Goal: Task Accomplishment & Management: Manage account settings

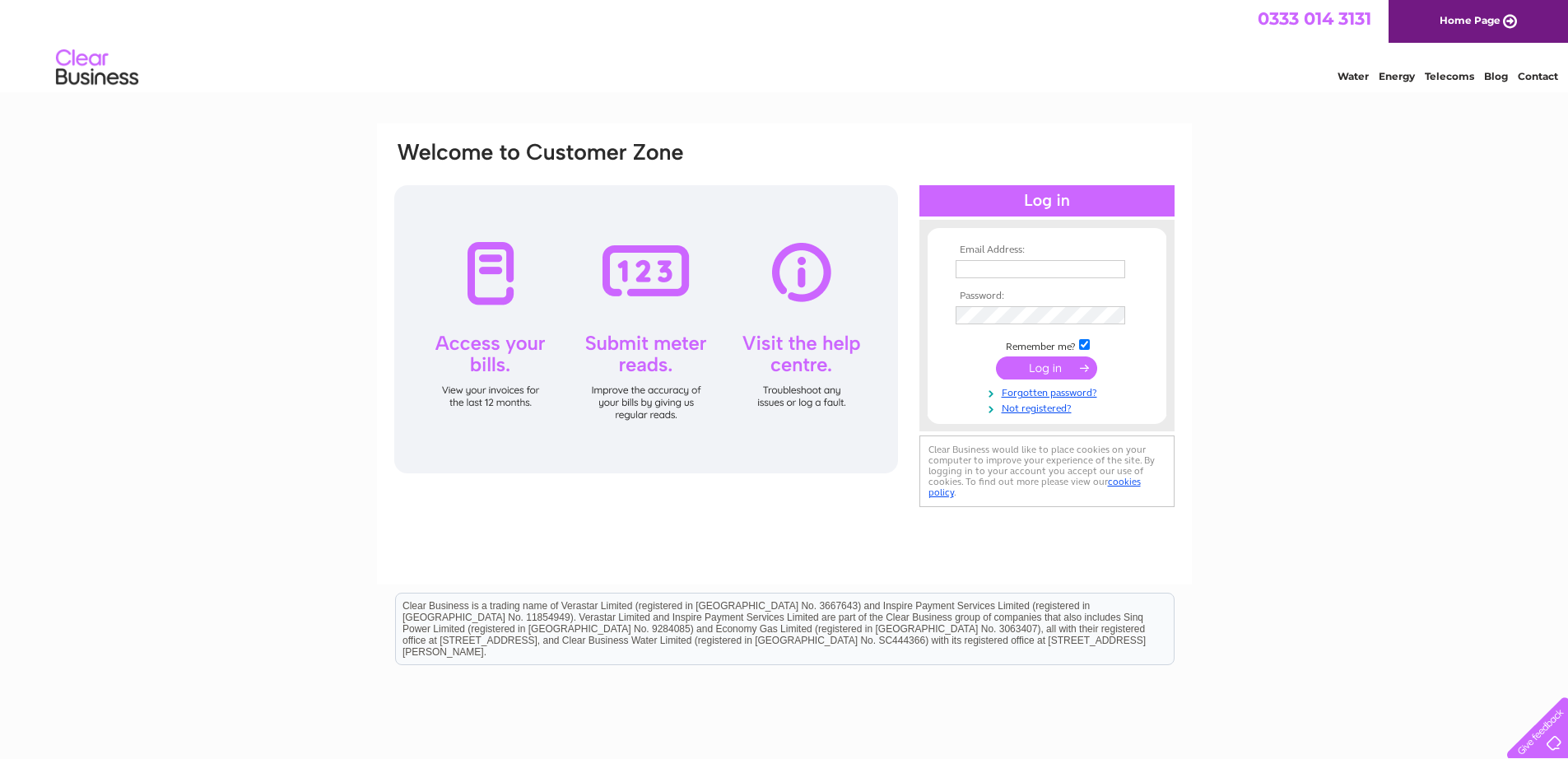
type input "mairi@mcnicols.com"
click at [1063, 365] on input "submit" at bounding box center [1047, 367] width 101 height 23
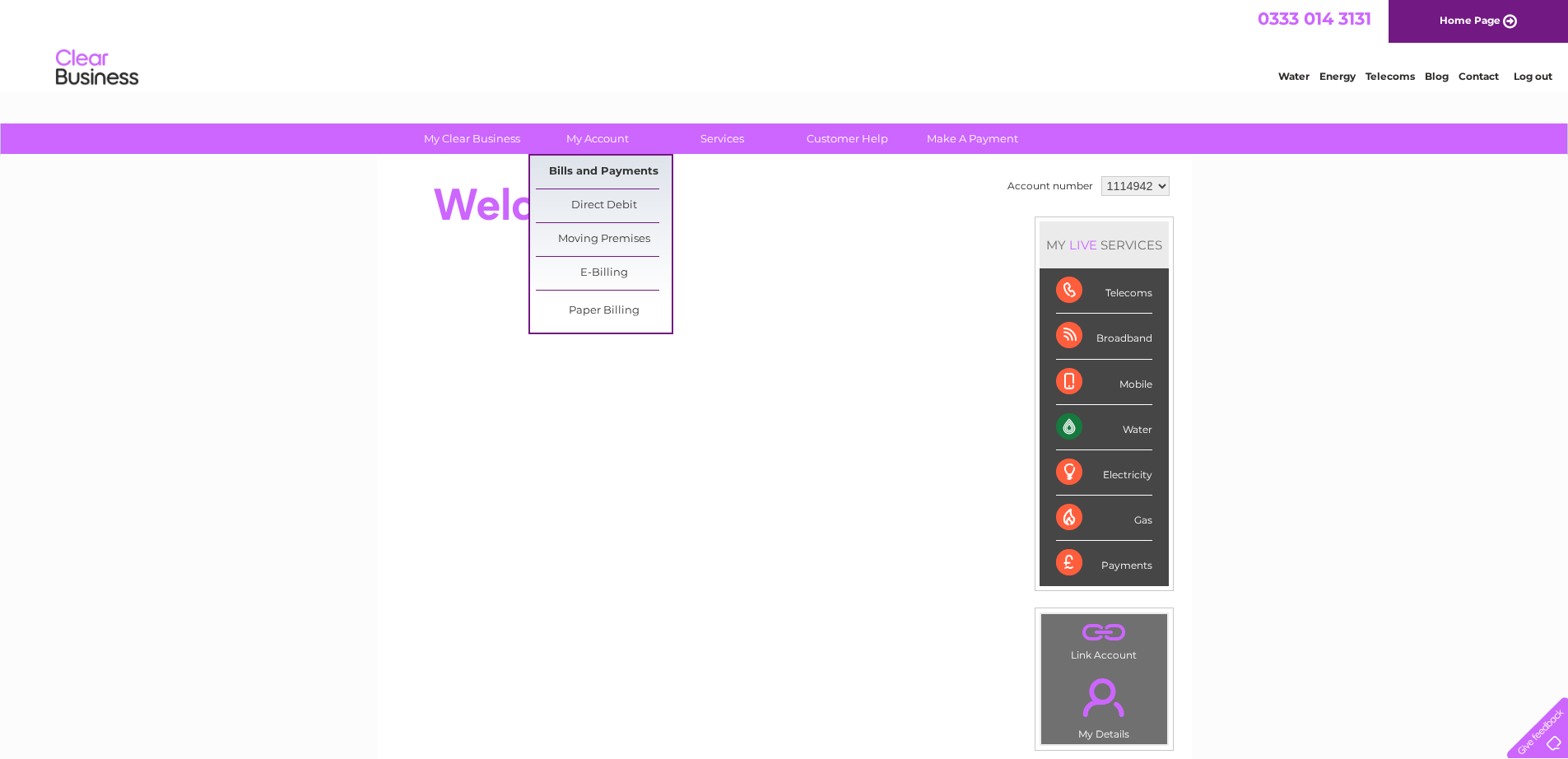
click at [588, 167] on link "Bills and Payments" at bounding box center [603, 172] width 136 height 33
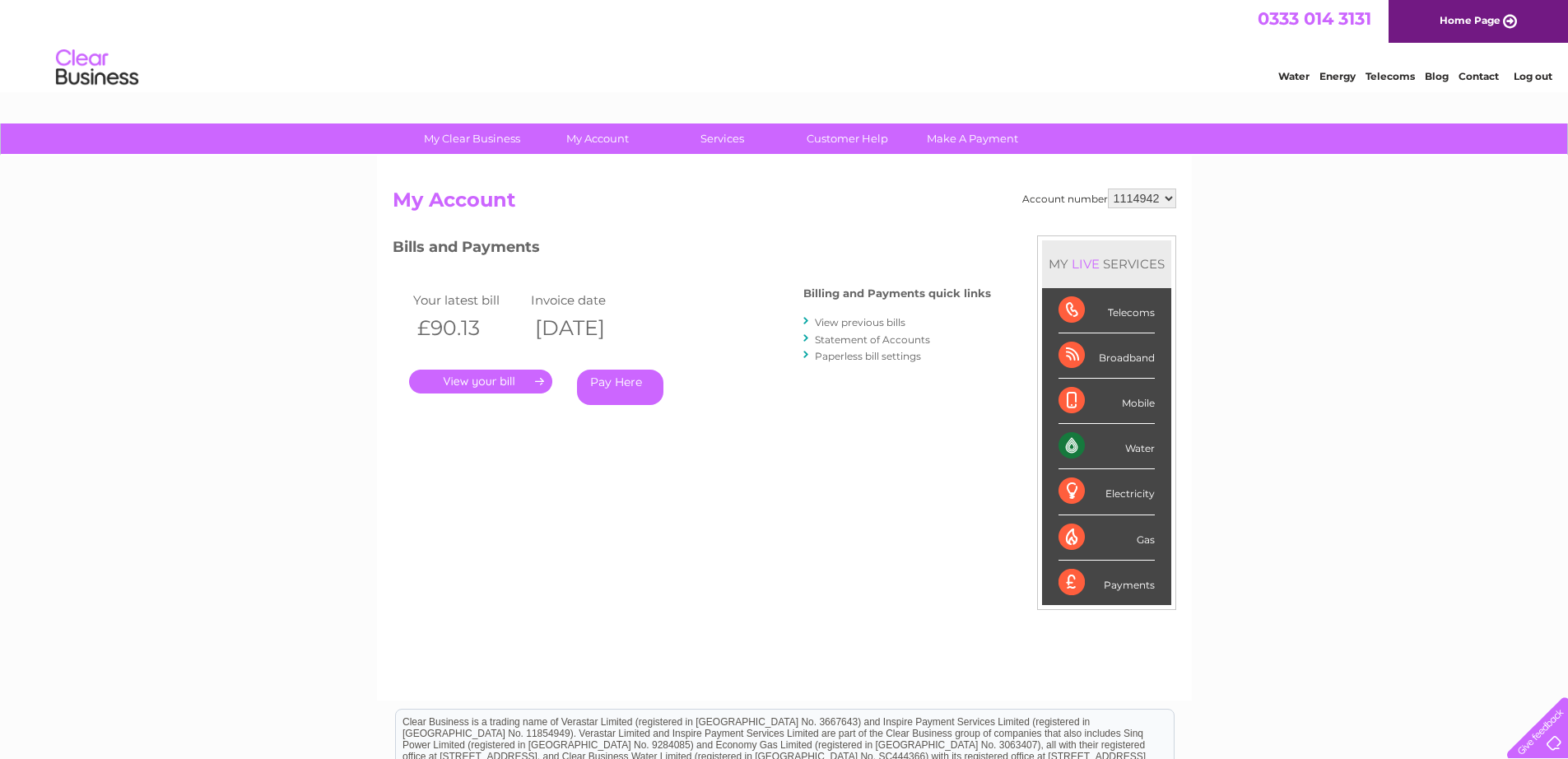
click at [473, 376] on link "." at bounding box center [481, 381] width 143 height 24
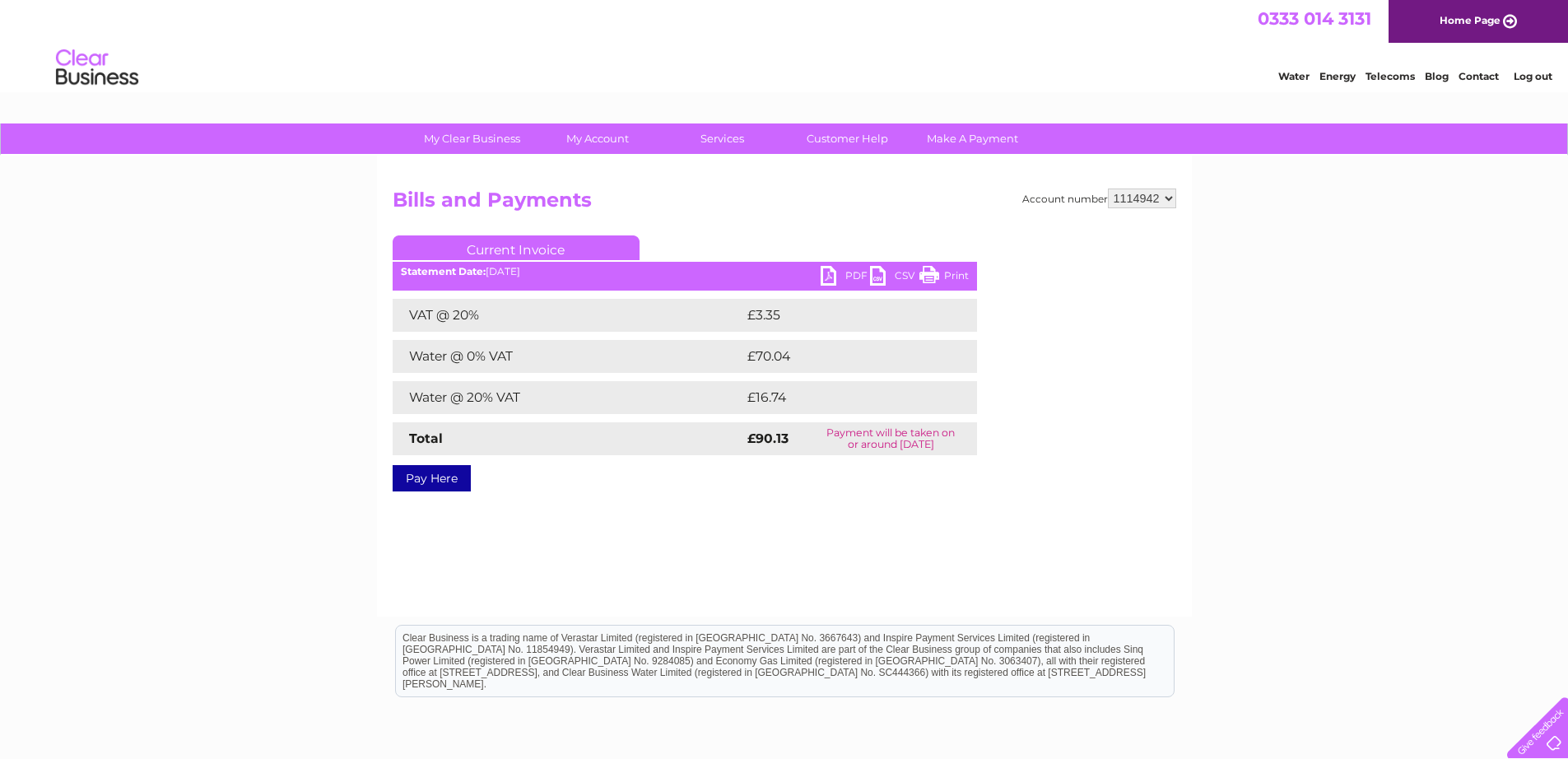
click at [849, 271] on link "PDF" at bounding box center [845, 278] width 49 height 24
click at [1535, 77] on link "Log out" at bounding box center [1532, 77] width 38 height 12
